Goal: Task Accomplishment & Management: Manage account settings

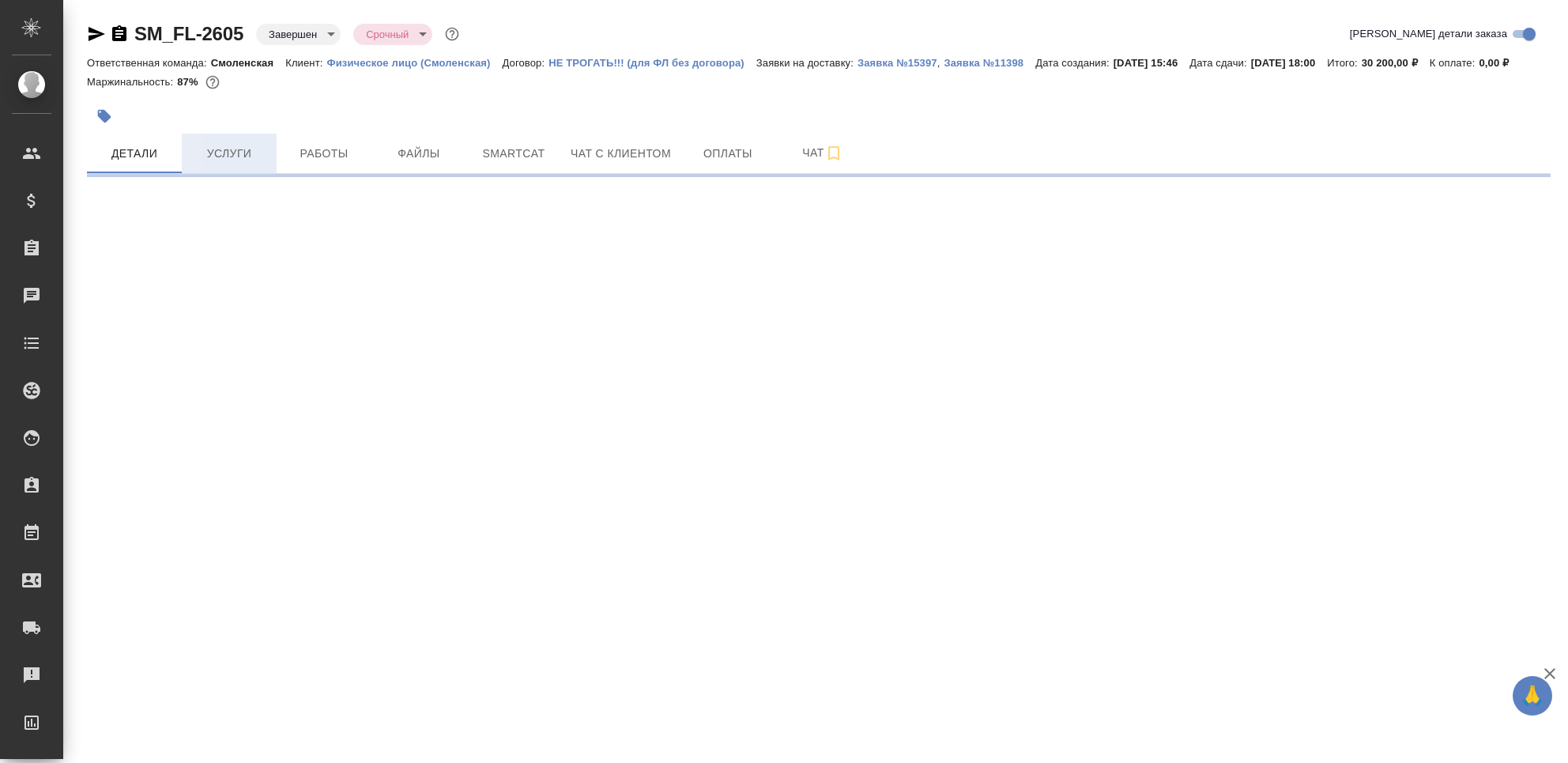
select select "RU"
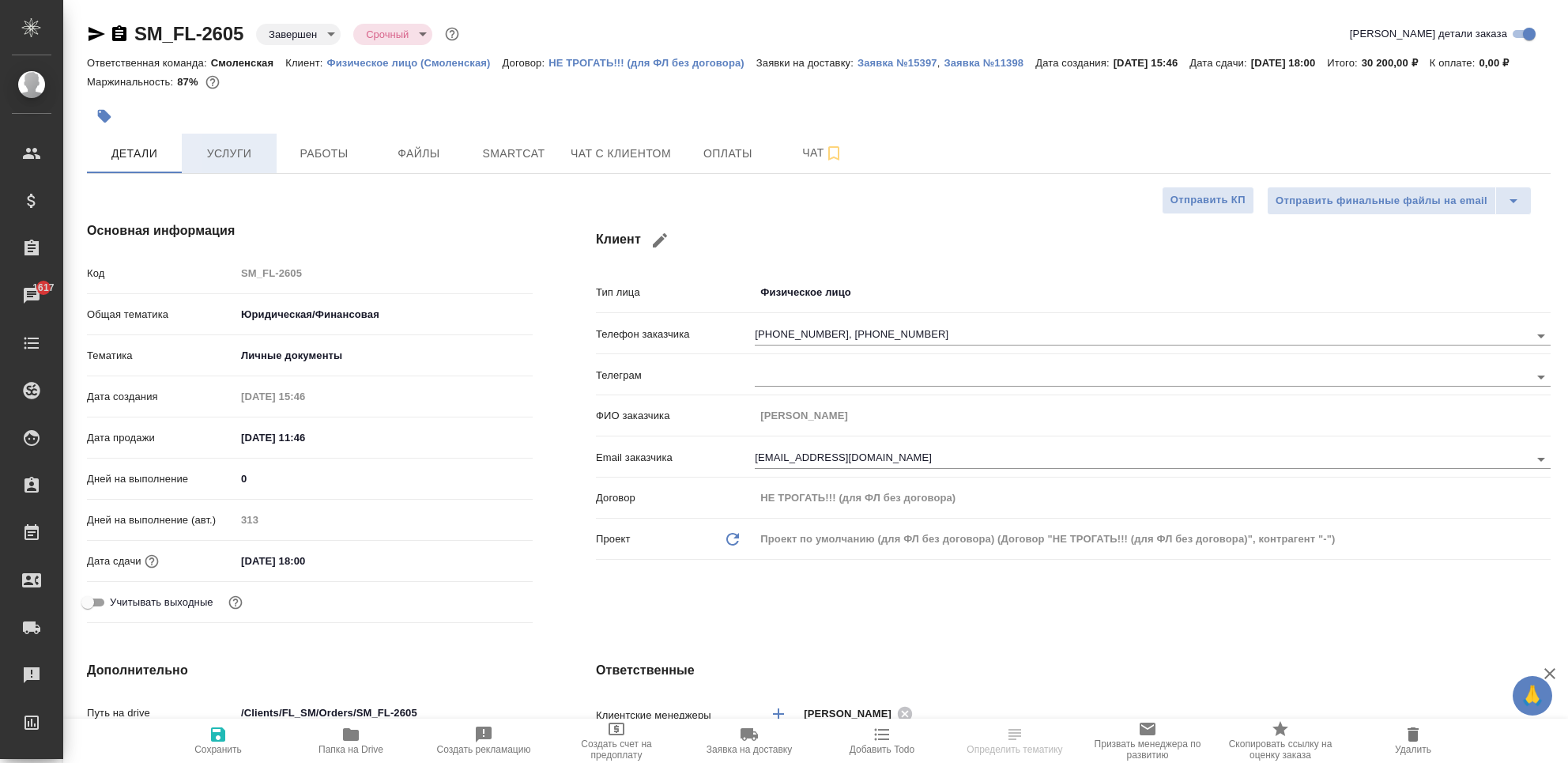
type textarea "x"
click at [218, 164] on span "Услуги" at bounding box center [229, 154] width 76 height 20
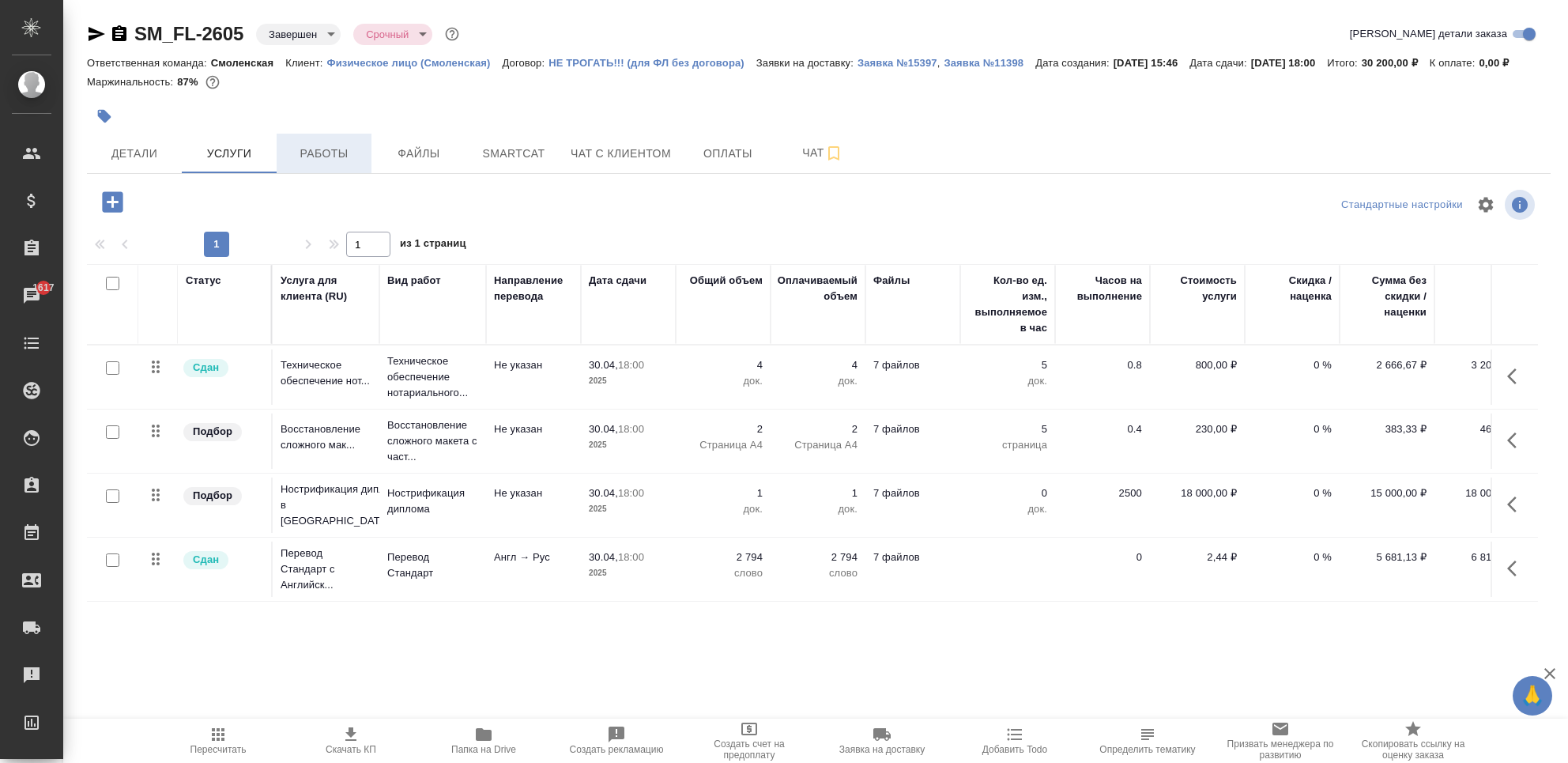
click at [320, 164] on span "Работы" at bounding box center [324, 154] width 76 height 20
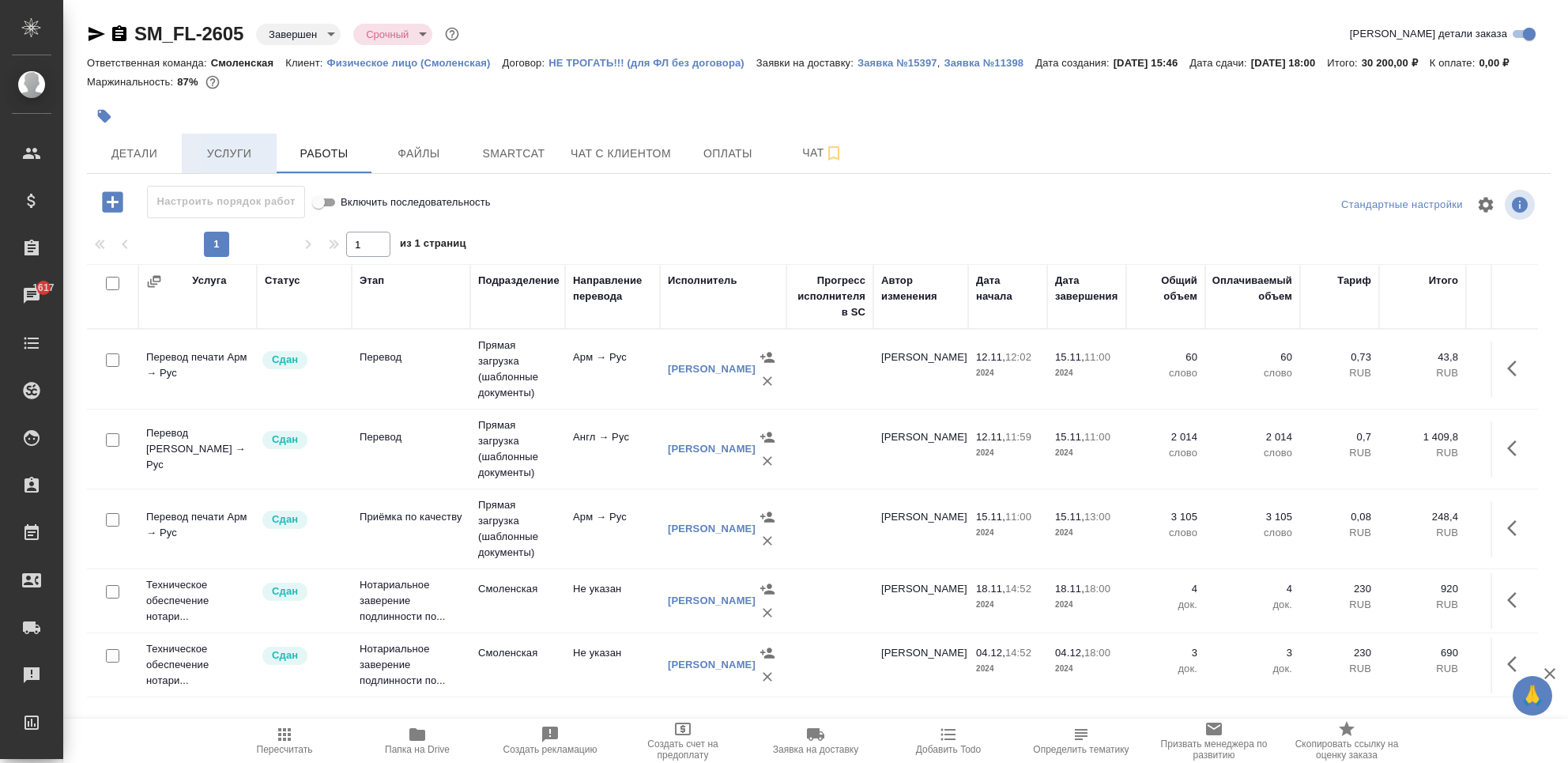
scroll to position [46, 0]
click at [210, 164] on span "Услуги" at bounding box center [229, 154] width 76 height 20
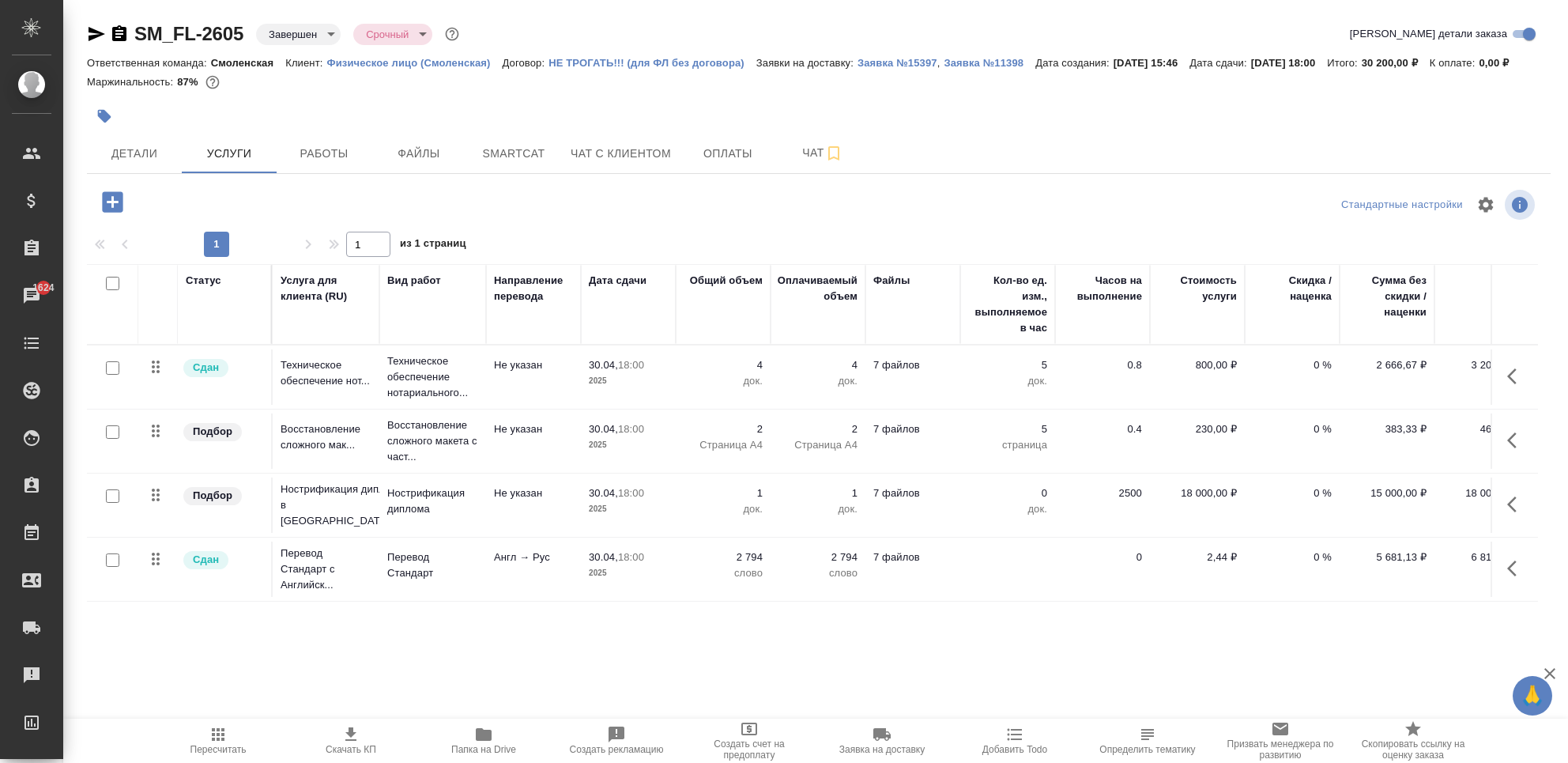
click at [102, 27] on icon "button" at bounding box center [96, 34] width 19 height 19
click at [84, 33] on div "SM_FL-2605 Завершен closed Срочный urgent Кратко детали заказа Ответственная ко…" at bounding box center [818, 322] width 1481 height 645
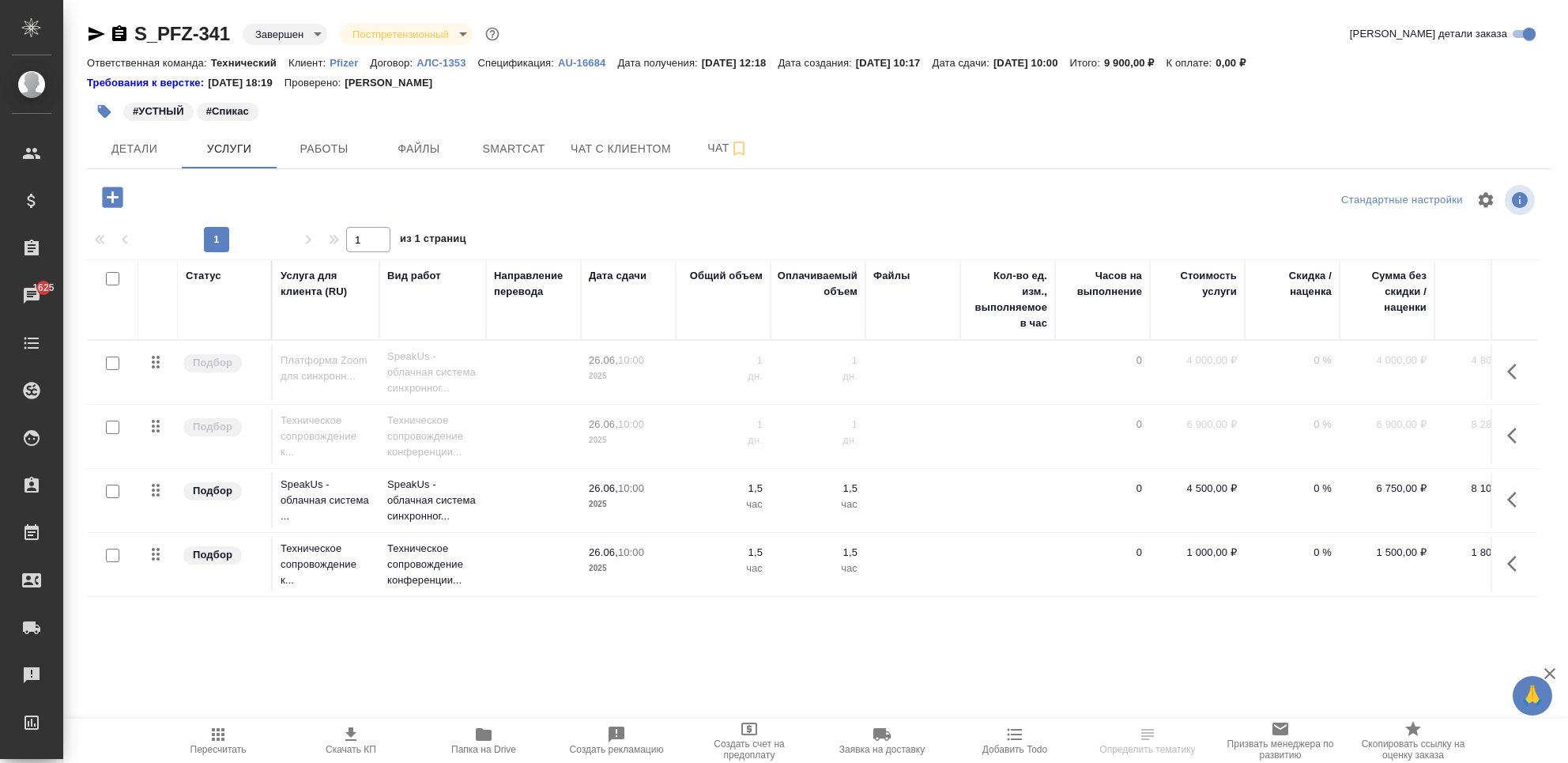
click at [309, 150] on span "Работы" at bounding box center [324, 149] width 76 height 20
click at [311, 153] on span "Работы" at bounding box center [324, 149] width 76 height 20
